Goal: Task Accomplishment & Management: Manage account settings

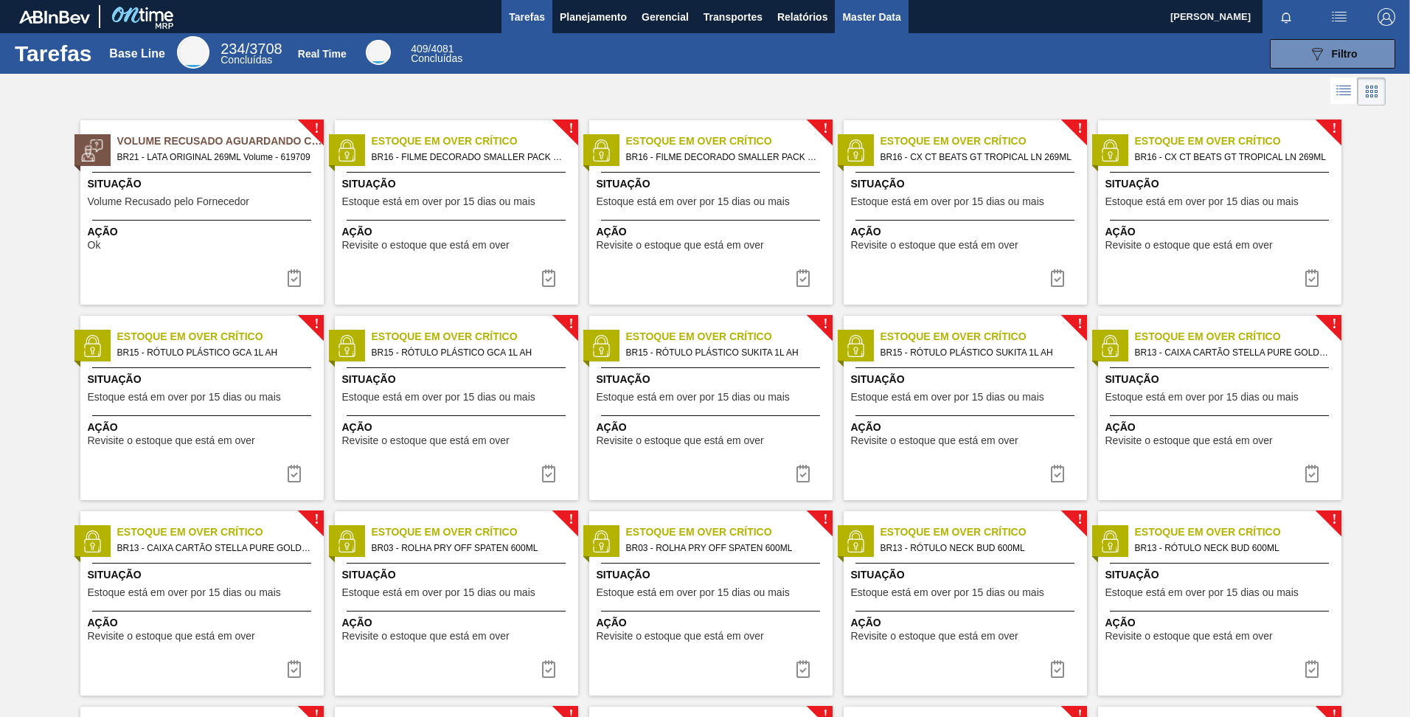
click at [870, 20] on span "Master Data" at bounding box center [871, 17] width 58 height 18
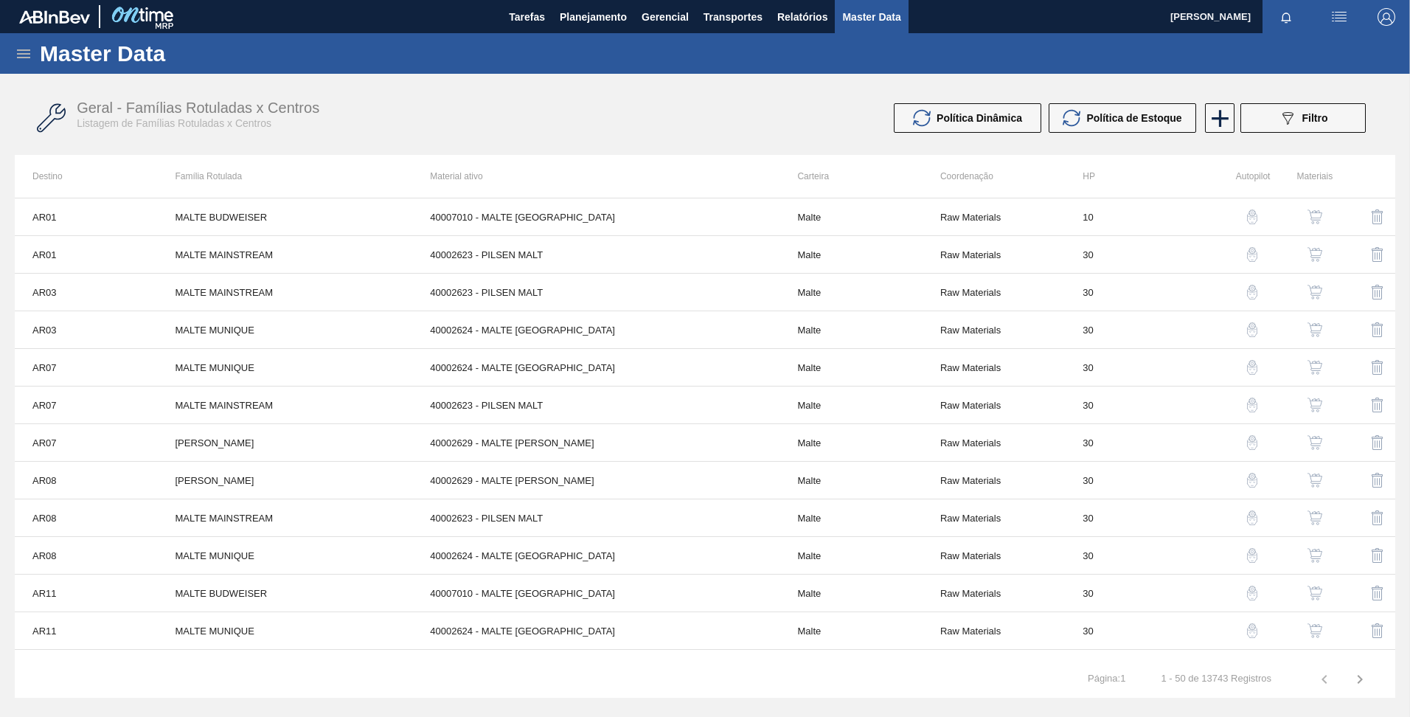
click at [18, 58] on icon at bounding box center [24, 54] width 18 height 18
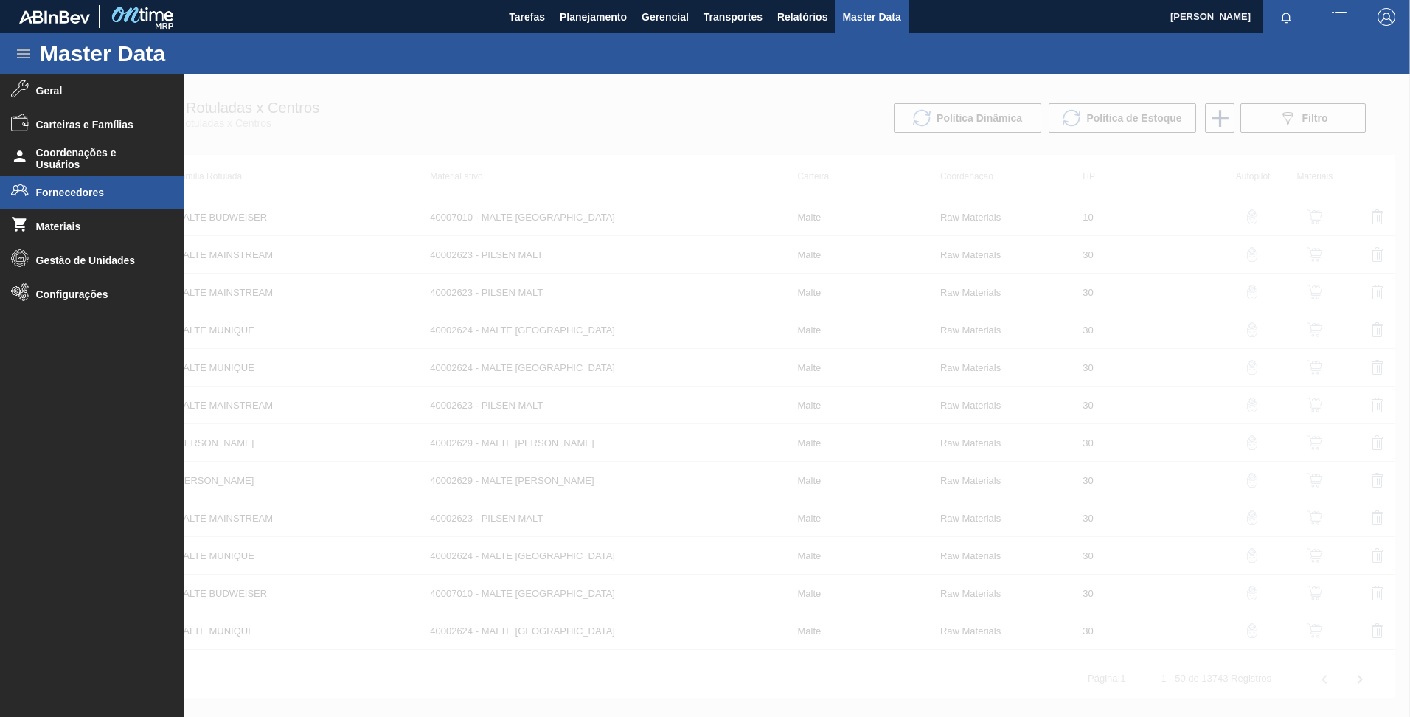
click at [86, 191] on span "Fornecedores" at bounding box center [97, 193] width 122 height 12
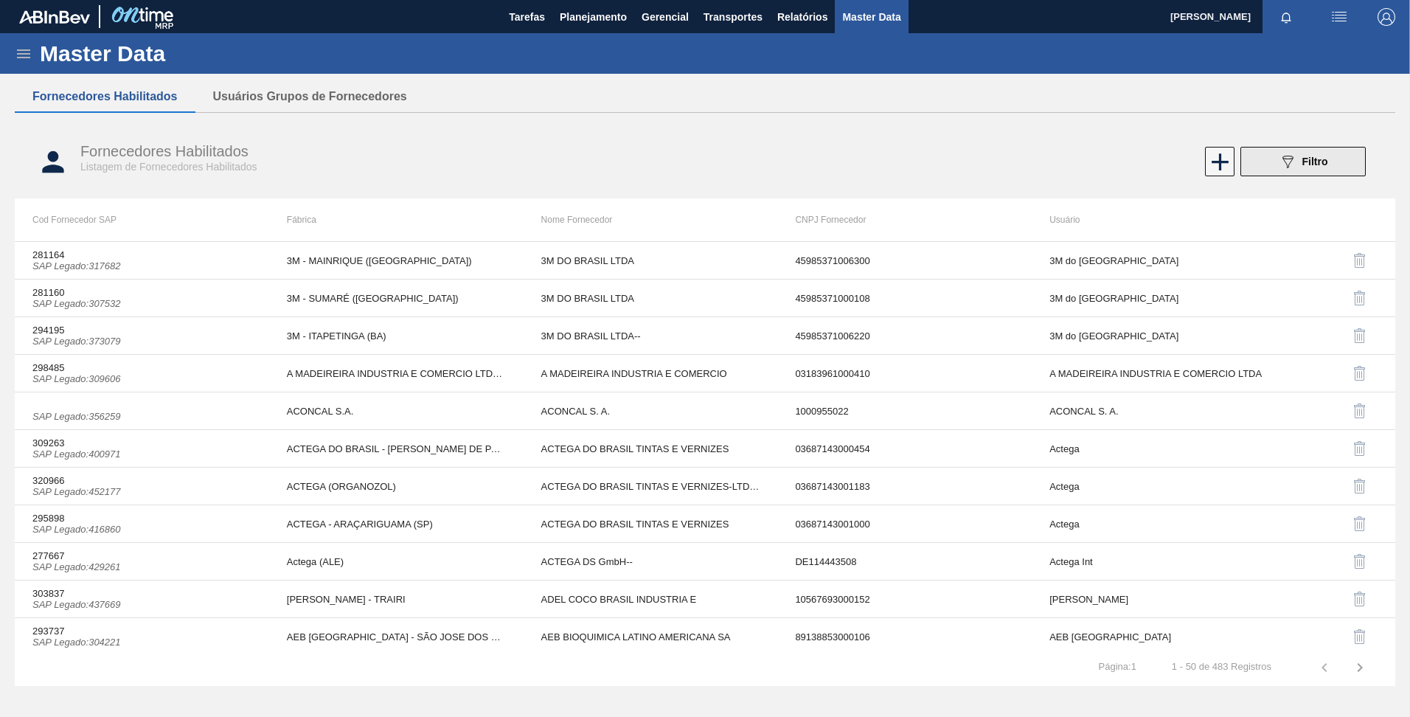
click at [1287, 157] on icon "089F7B8B-B2A5-4AFE-B5C0-19BA573D28AC" at bounding box center [1288, 162] width 18 height 18
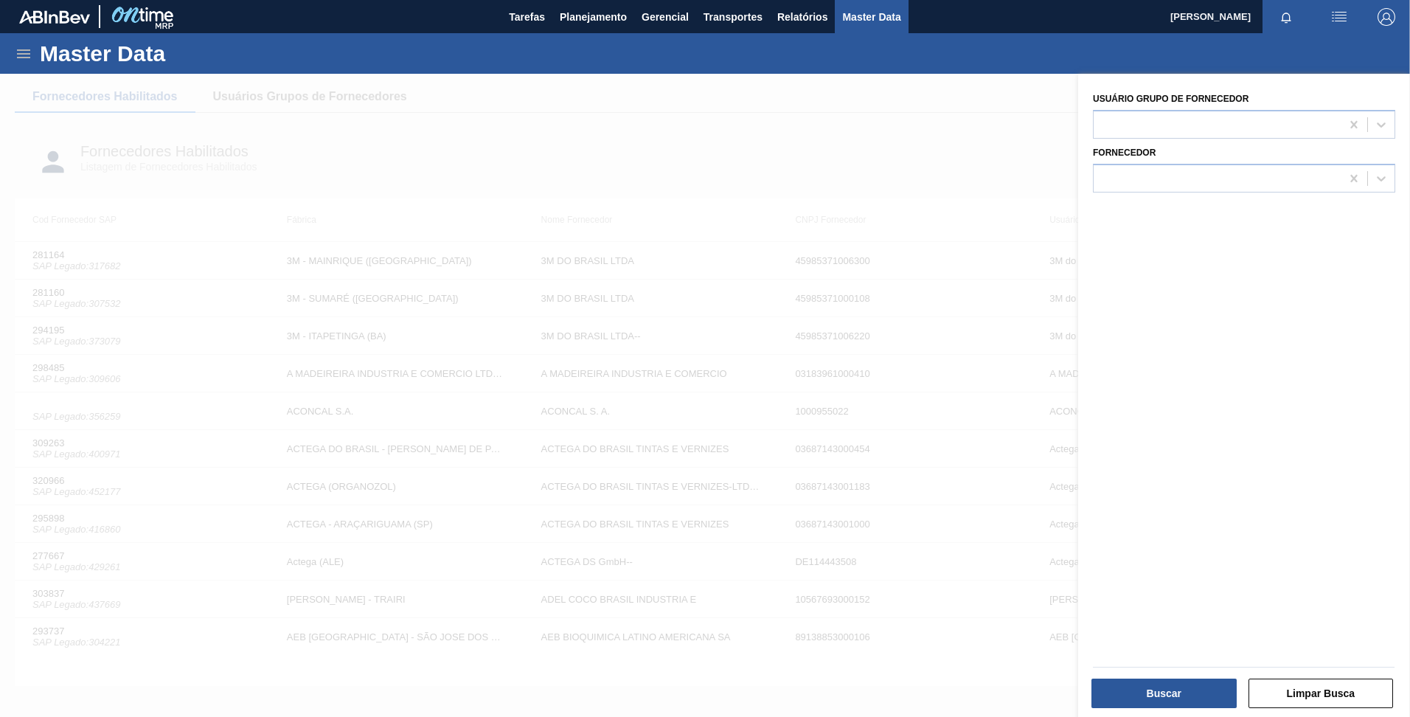
drag, startPoint x: 884, startPoint y: 167, endPoint x: 727, endPoint y: 158, distance: 157.4
click at [884, 167] on div at bounding box center [705, 432] width 1410 height 717
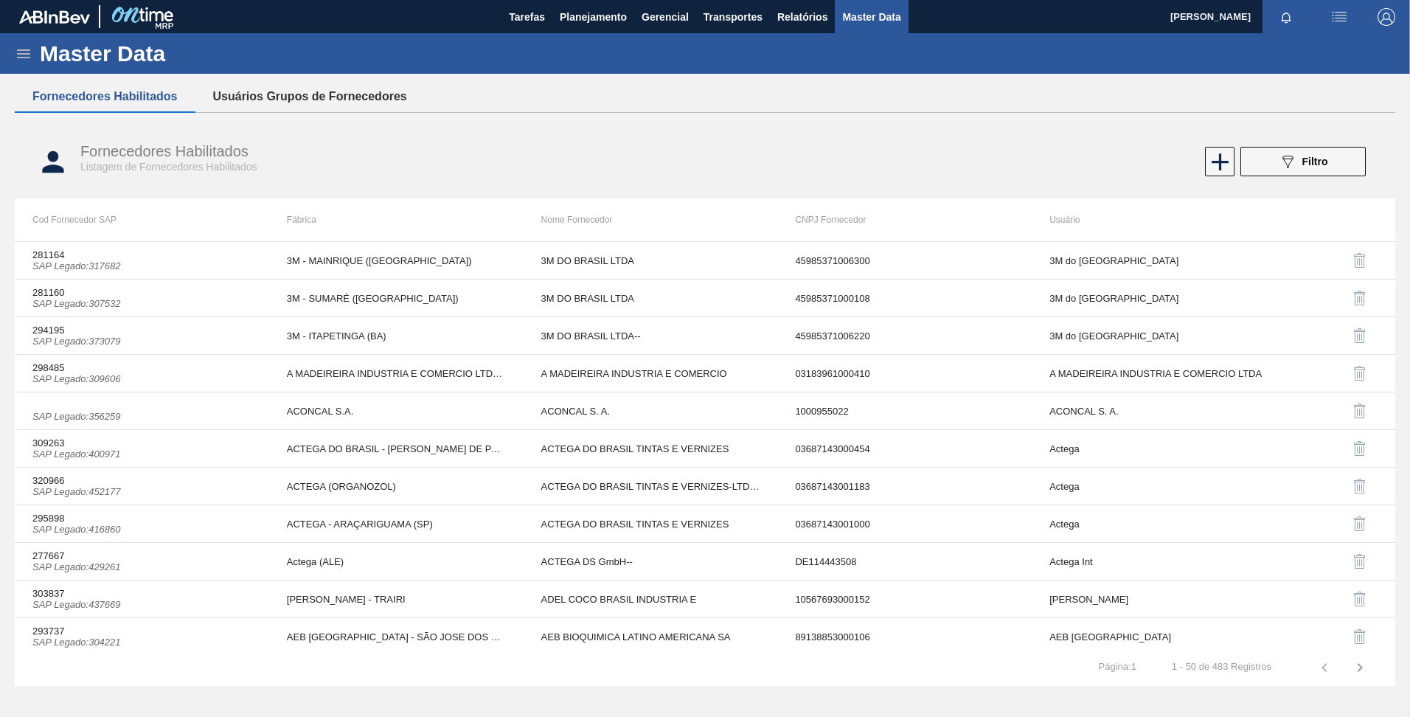
click at [356, 103] on button "Usuários Grupos de Fornecedores" at bounding box center [309, 96] width 229 height 31
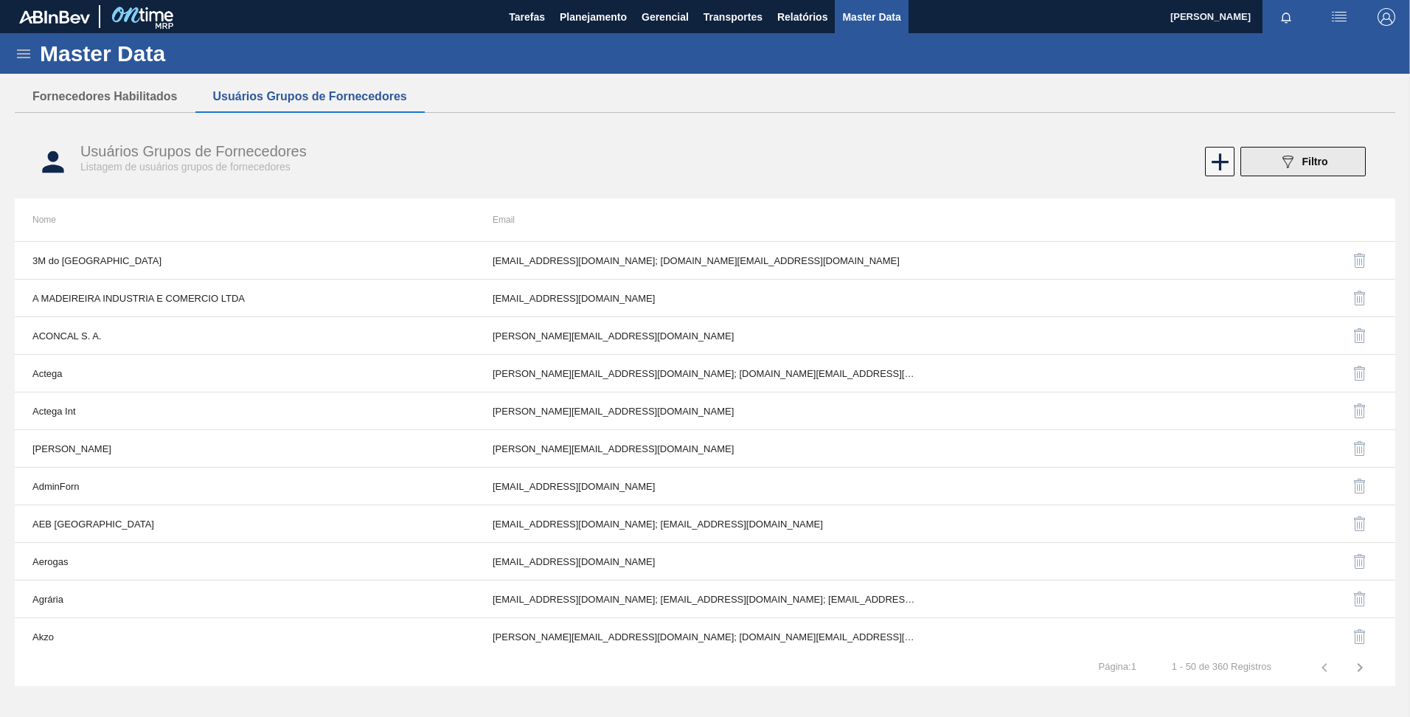
click at [1269, 162] on button "089F7B8B-B2A5-4AFE-B5C0-19BA573D28AC Filtro" at bounding box center [1303, 162] width 125 height 30
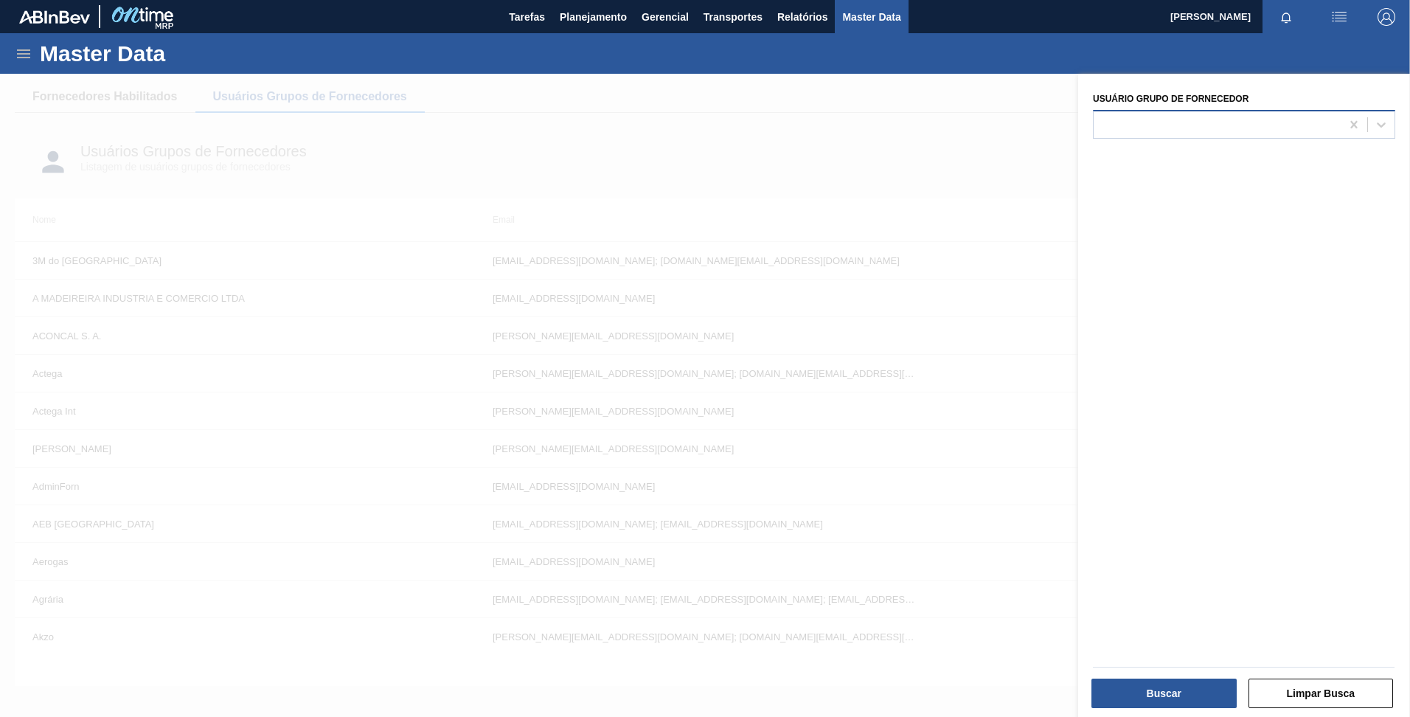
click at [1190, 134] on div at bounding box center [1217, 124] width 247 height 21
type Fornecedor "crown"
click at [1145, 159] on div "Crown" at bounding box center [1244, 161] width 302 height 27
click at [1144, 681] on button "Buscar" at bounding box center [1164, 694] width 145 height 30
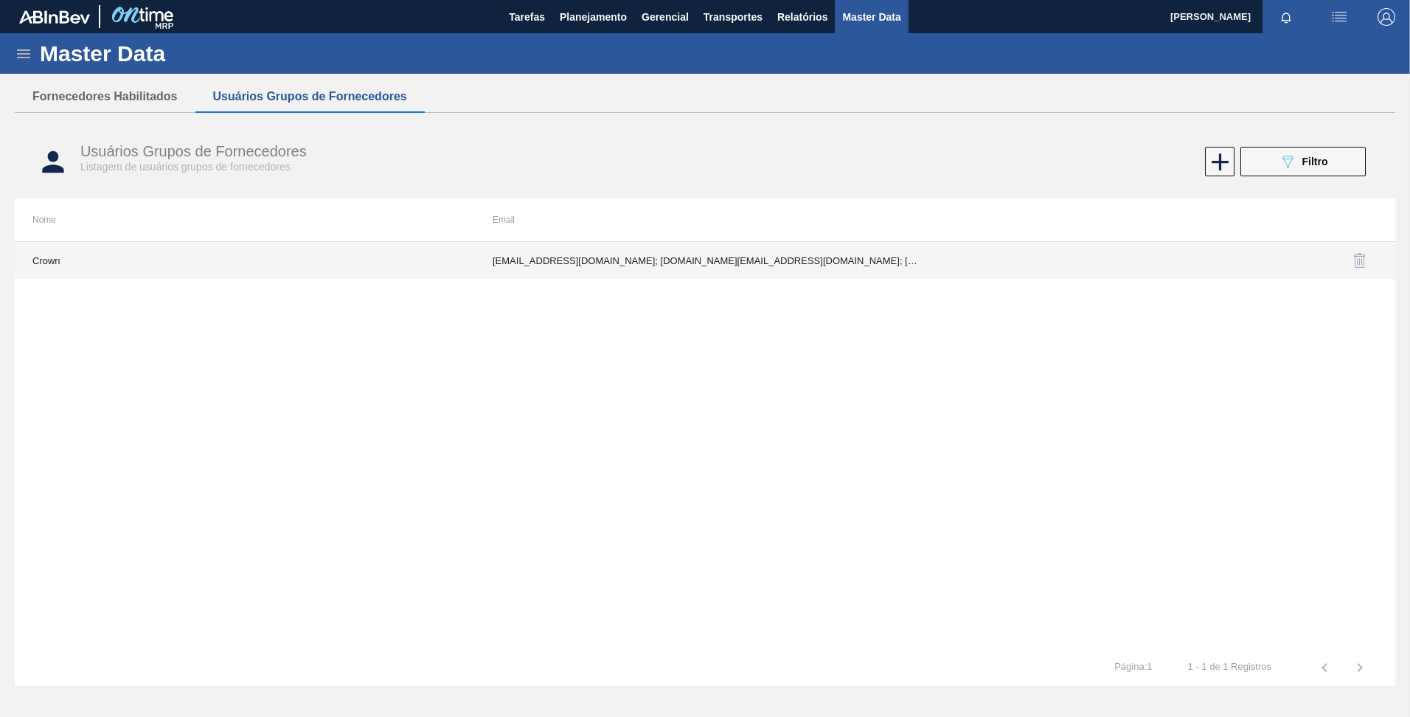
click at [282, 266] on td "Crown" at bounding box center [245, 260] width 460 height 37
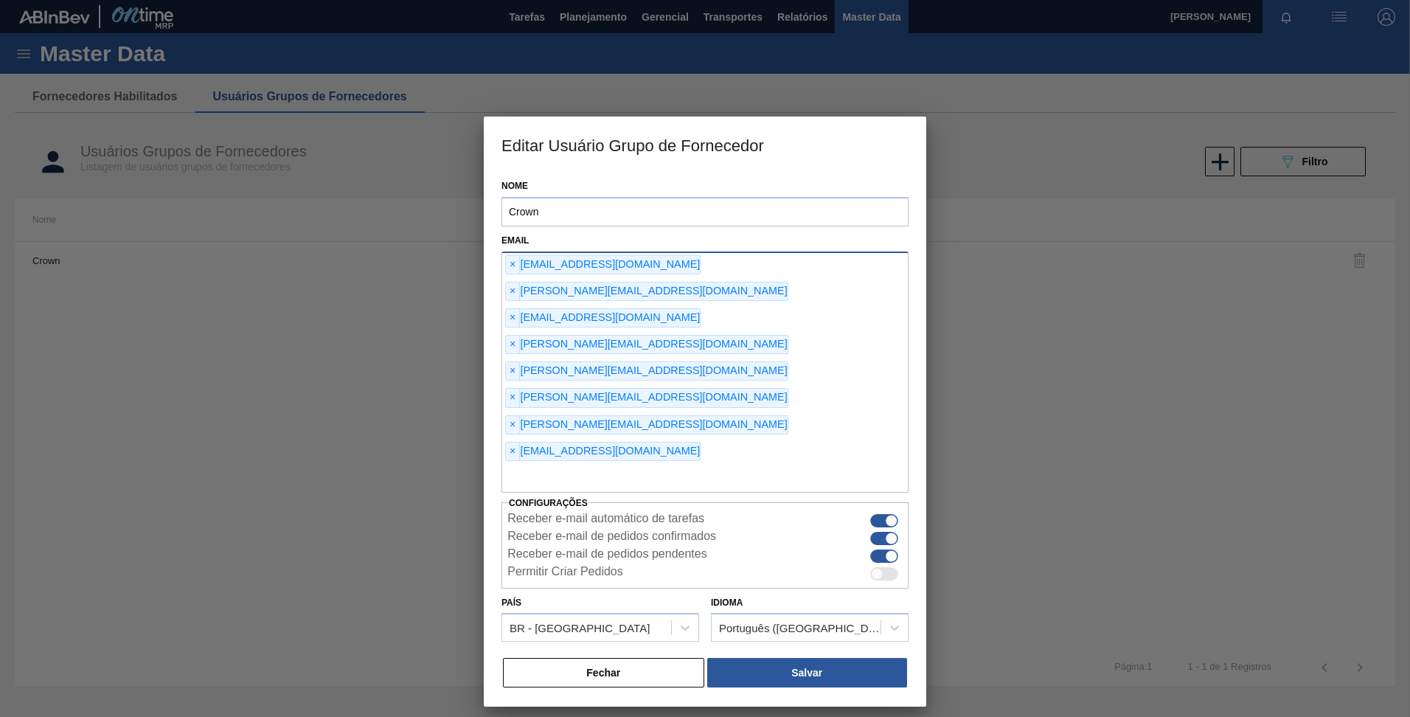
click at [630, 465] on input "text" at bounding box center [705, 479] width 407 height 28
paste input "[EMAIL_ADDRESS][DOMAIN_NAME]"
type input "[EMAIL_ADDRESS][DOMAIN_NAME]"
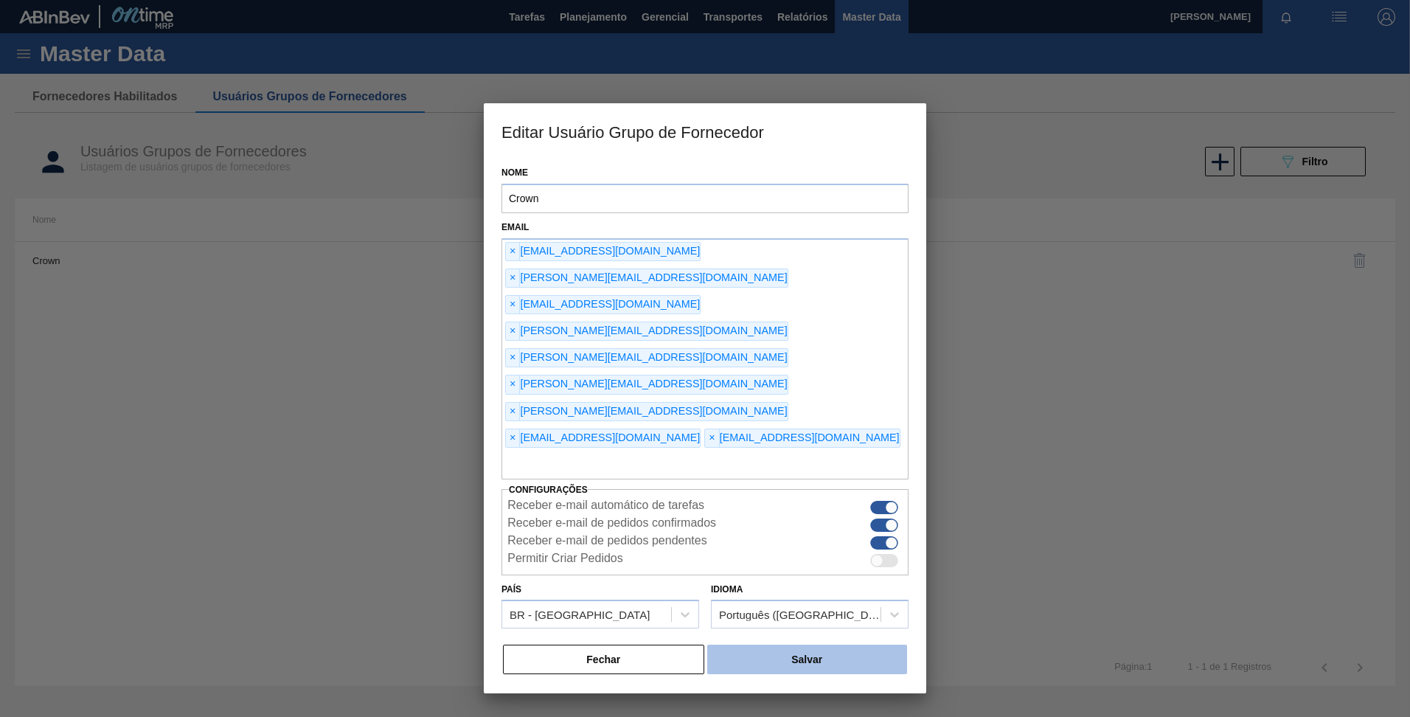
click at [776, 645] on button "Salvar" at bounding box center [807, 660] width 200 height 30
